Goal: Task Accomplishment & Management: Manage account settings

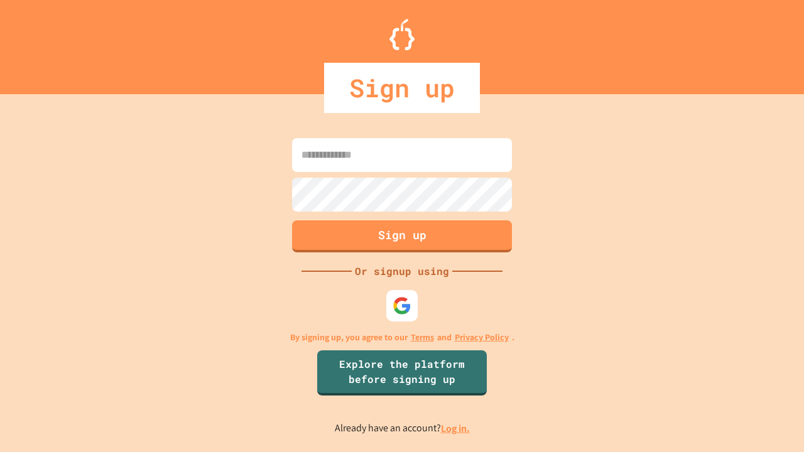
click at [456, 429] on link "Log in." at bounding box center [455, 428] width 29 height 13
